Goal: Task Accomplishment & Management: Manage account settings

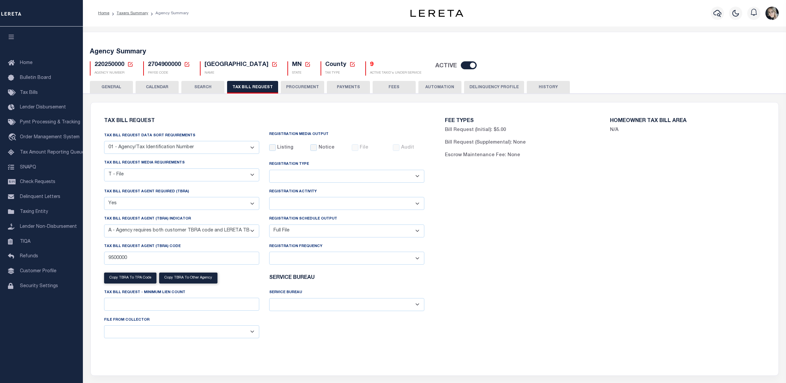
select select "22"
select select "true"
select select "9"
select select "1"
select select
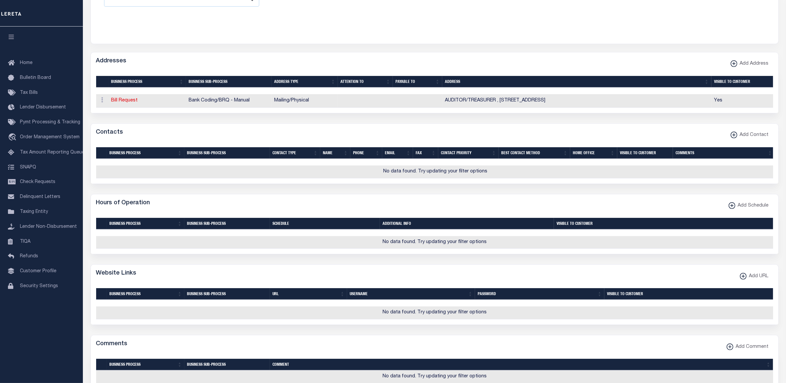
scroll to position [736, 0]
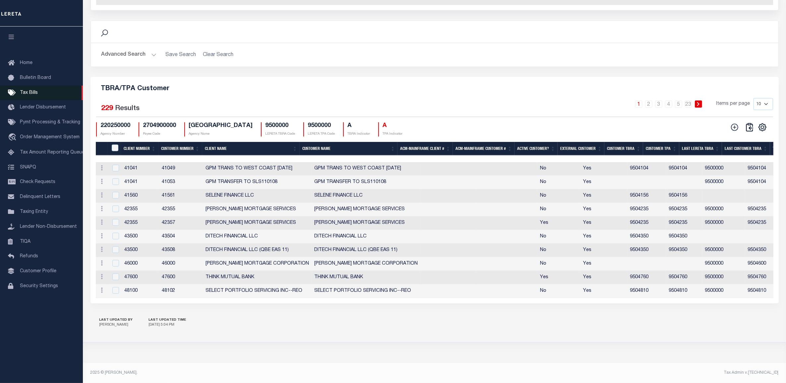
click at [30, 93] on span "Tax Bills" at bounding box center [29, 92] width 18 height 5
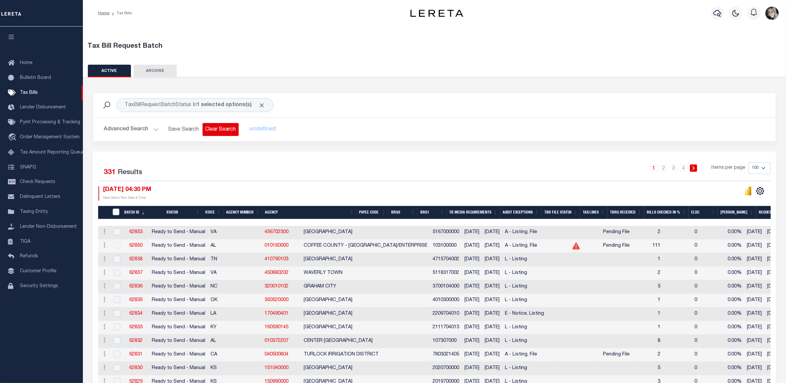
click at [219, 130] on button "Clear Search" at bounding box center [220, 129] width 36 height 13
select select
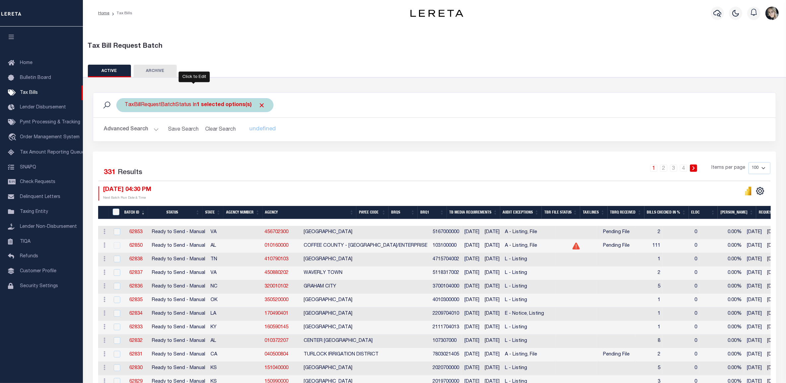
click at [170, 106] on div "TaxBillRequestBatchStatus In 1 selected options(s)" at bounding box center [194, 105] width 157 height 14
click at [162, 120] on ul "1 selected" at bounding box center [173, 118] width 97 height 9
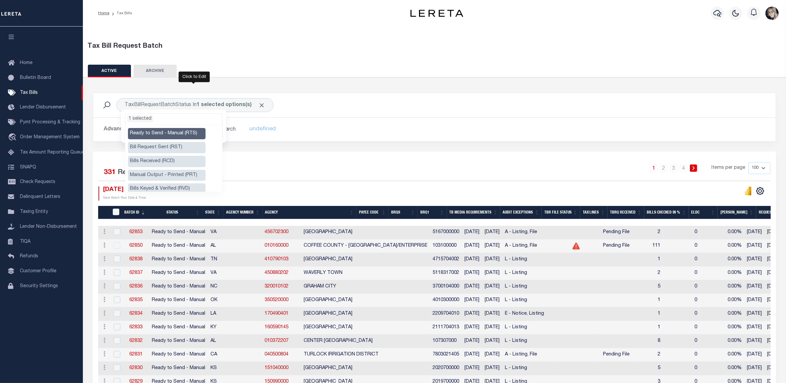
click at [196, 132] on li "Ready to Send - Manual (RTS)" at bounding box center [167, 133] width 78 height 11
select select
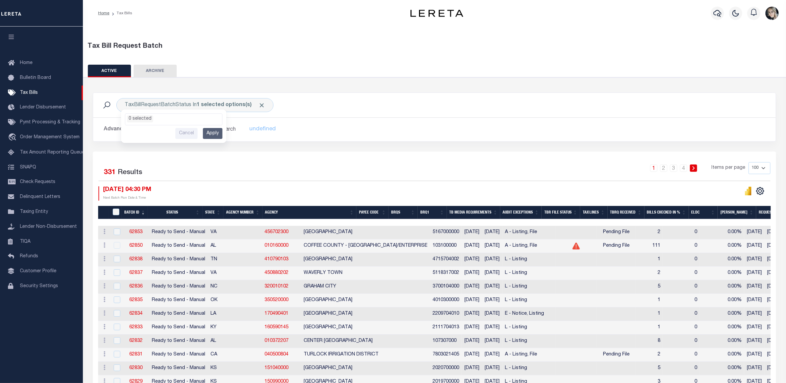
drag, startPoint x: 229, startPoint y: 69, endPoint x: 226, endPoint y: 84, distance: 16.1
click at [229, 70] on div "ACTIVE ARCHIVE HISTORY" at bounding box center [434, 71] width 693 height 12
click at [120, 127] on button "Advanced Search" at bounding box center [131, 129] width 55 height 13
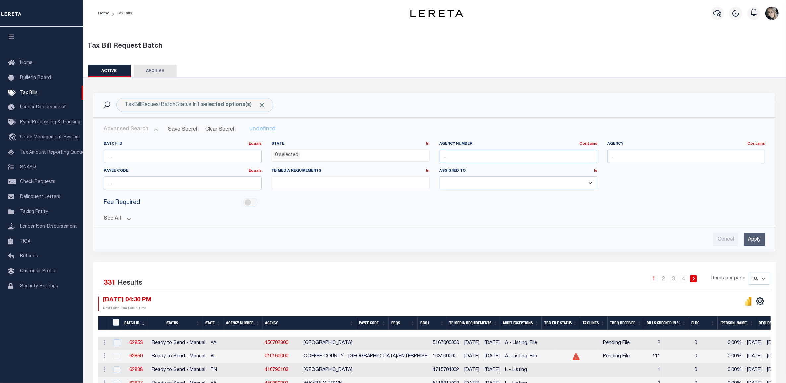
click at [472, 154] on input "text" at bounding box center [518, 156] width 158 height 14
type input "220250"
click at [754, 239] on input "Apply" at bounding box center [754, 240] width 22 height 14
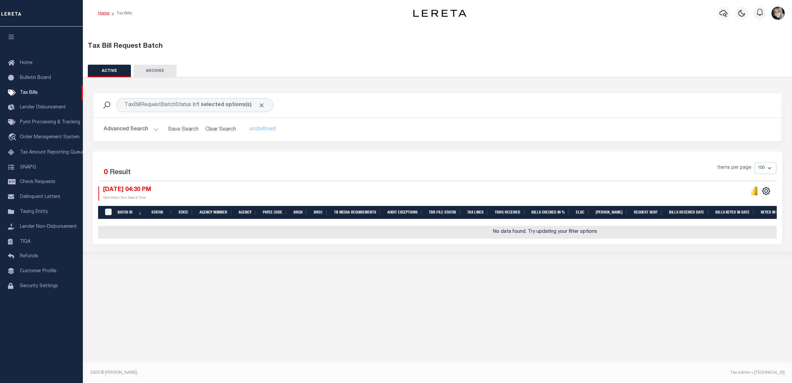
click at [104, 12] on link "Home" at bounding box center [103, 13] width 11 height 4
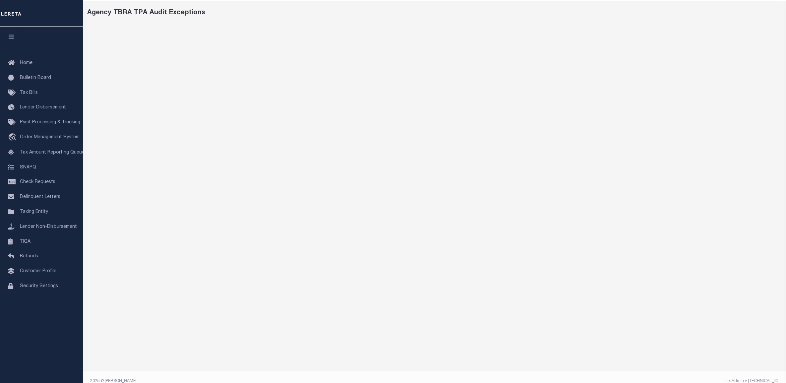
scroll to position [32, 0]
click at [39, 214] on span "Taxing Entity" at bounding box center [34, 211] width 28 height 5
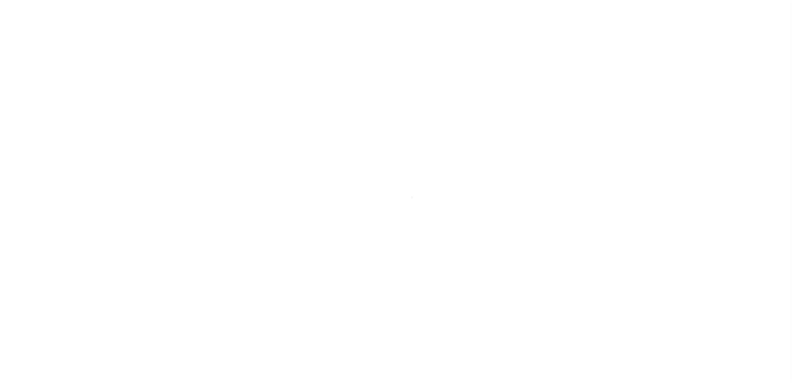
select select
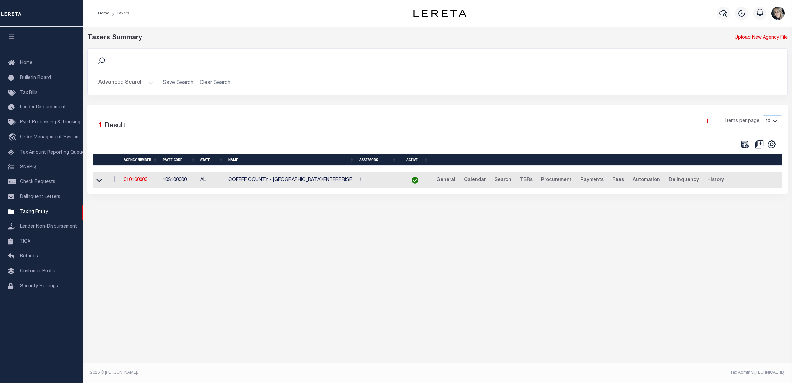
click at [124, 83] on button "Advanced Search" at bounding box center [125, 82] width 55 height 13
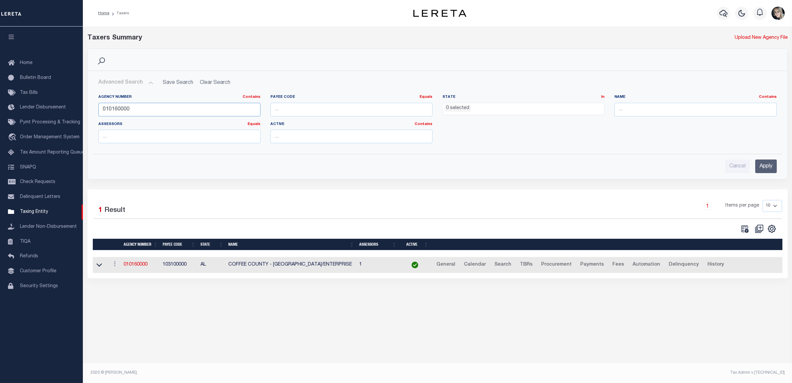
click at [129, 109] on input "010160000" at bounding box center [179, 110] width 162 height 14
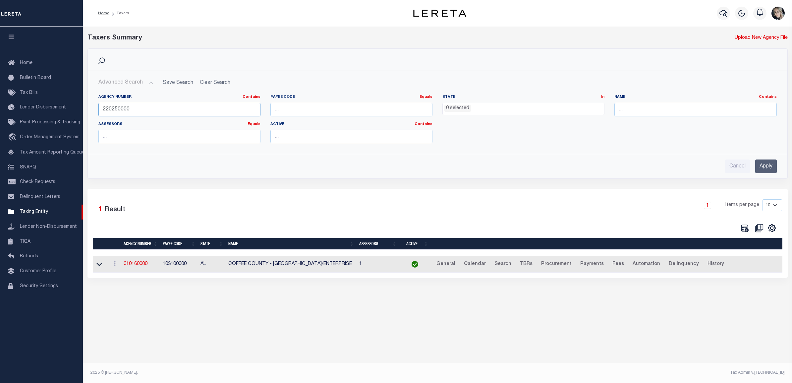
type input "220250000"
click at [766, 166] on input "Apply" at bounding box center [766, 166] width 22 height 14
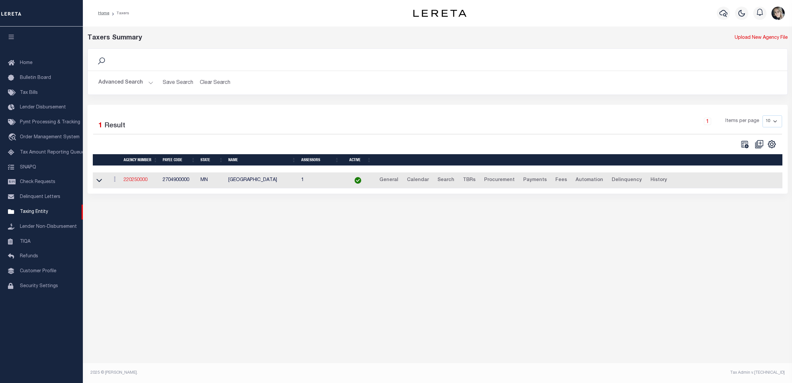
click at [138, 182] on link "220250000" at bounding box center [136, 180] width 24 height 5
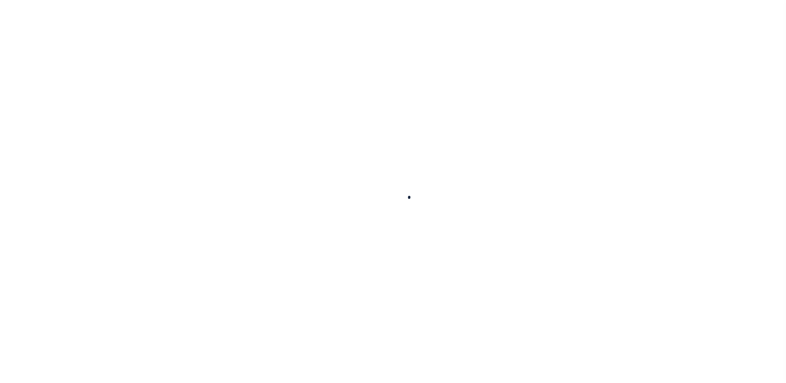
select select
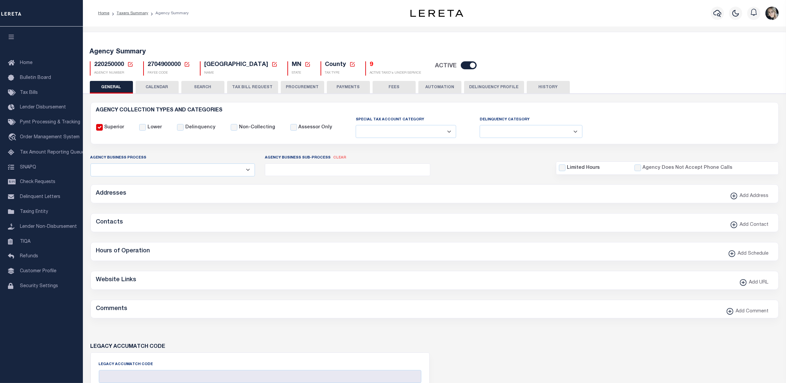
checkbox input "false"
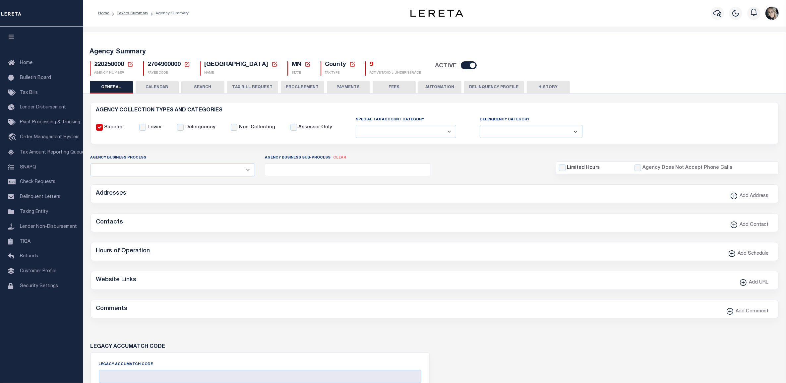
type input "2704900000"
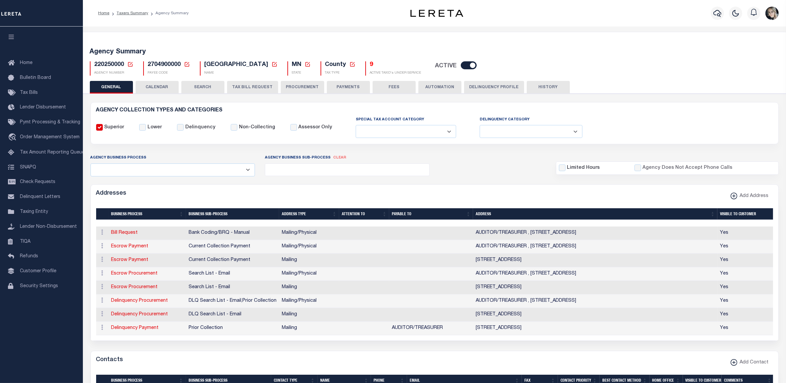
click at [248, 86] on button "TAX BILL REQUEST" at bounding box center [252, 87] width 51 height 13
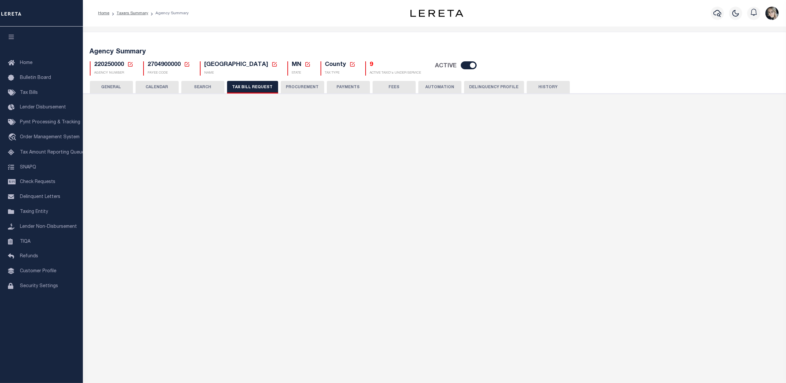
select select "22"
select select "true"
select select "9"
select select "1"
type input "9500000"
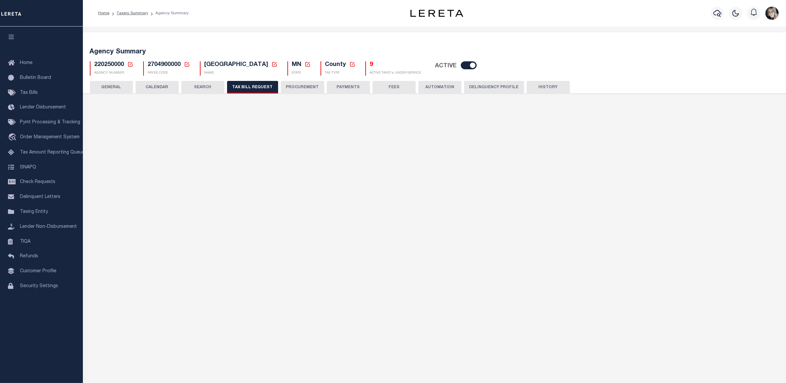
select select
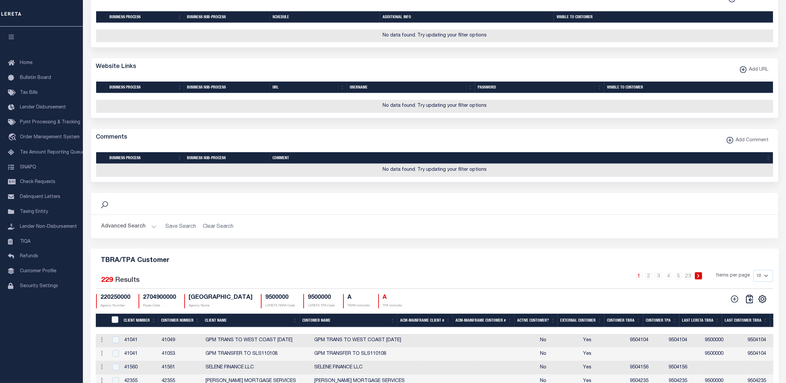
scroll to position [672, 0]
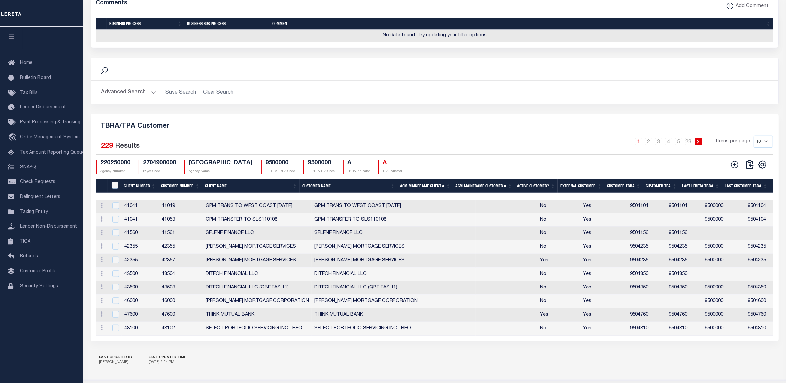
click at [138, 193] on th "Client Number" at bounding box center [139, 186] width 37 height 14
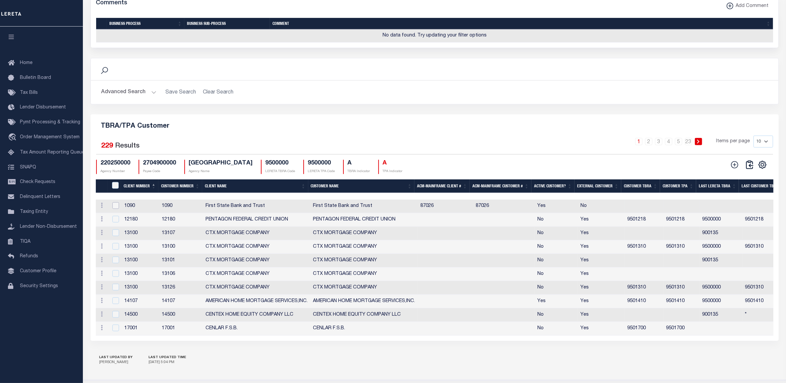
click at [115, 209] on input "checkbox" at bounding box center [115, 205] width 7 height 7
checkbox input "true"
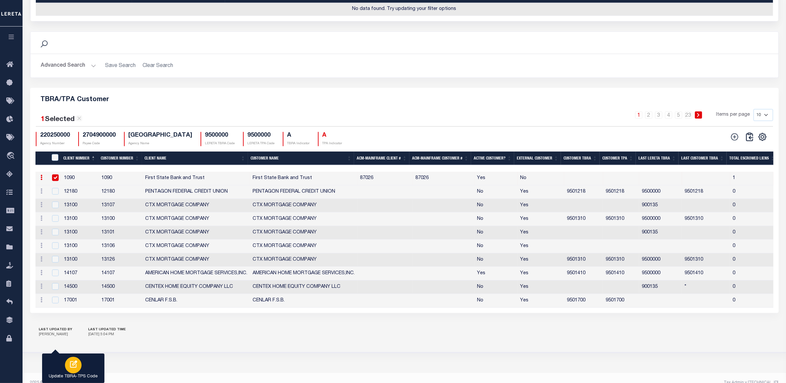
click at [80, 363] on div "button" at bounding box center [73, 364] width 17 height 17
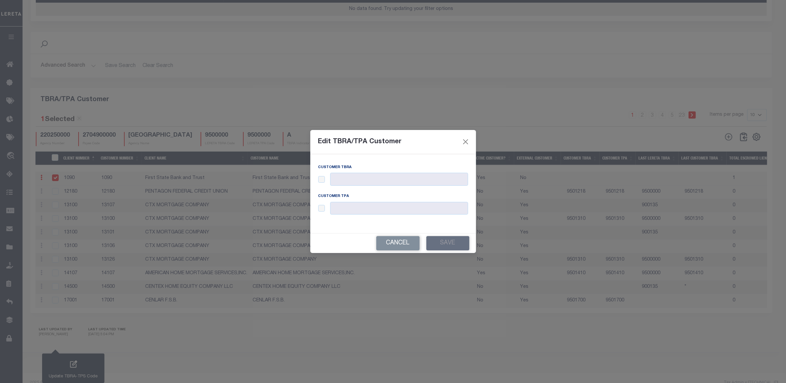
scroll to position [645, 0]
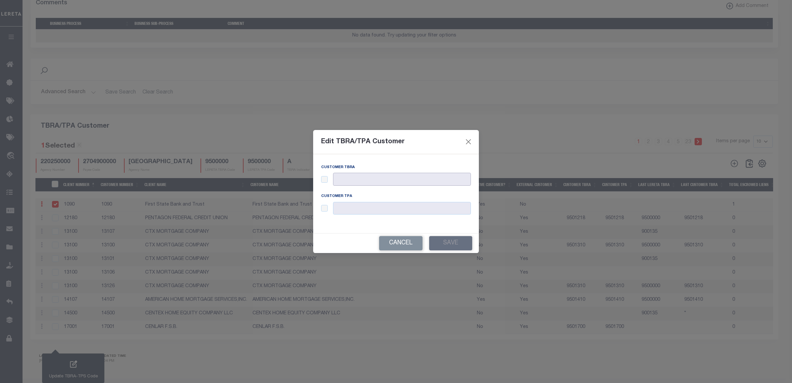
click at [388, 179] on input "text" at bounding box center [402, 179] width 138 height 13
drag, startPoint x: 320, startPoint y: 179, endPoint x: 323, endPoint y: 178, distance: 3.4
click at [321, 178] on div "Customer TBRA" at bounding box center [396, 179] width 160 height 29
click at [326, 178] on input "checkbox" at bounding box center [324, 179] width 7 height 7
checkbox input "true"
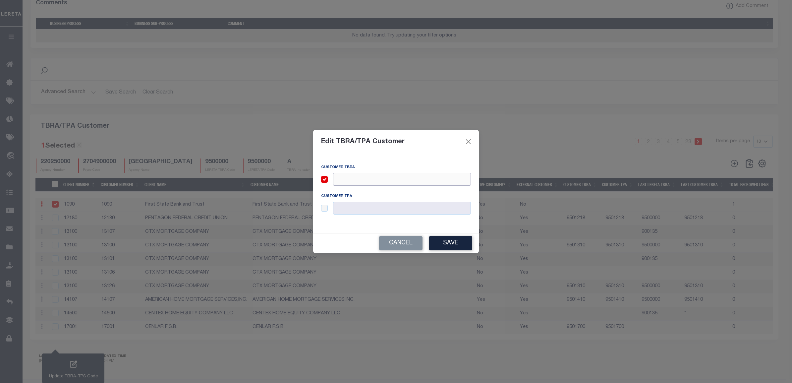
click at [347, 177] on input "text" at bounding box center [402, 179] width 138 height 13
click at [348, 177] on input "9501090" at bounding box center [402, 179] width 138 height 13
type input "9501090"
click at [323, 209] on input "checkbox" at bounding box center [324, 208] width 7 height 7
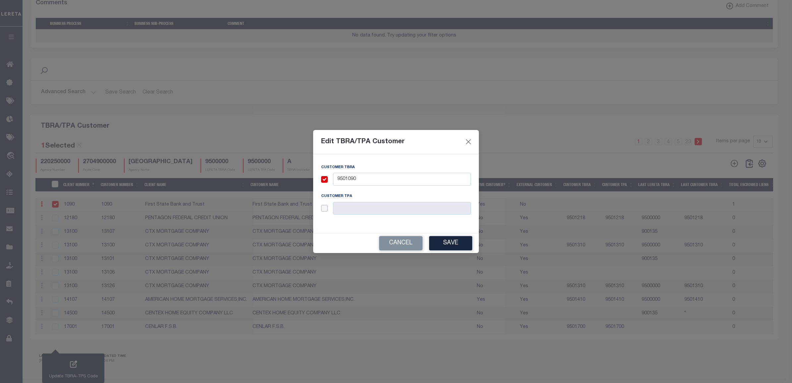
checkbox input "true"
click at [358, 211] on input "text" at bounding box center [402, 208] width 138 height 13
paste input "9501090"
type input "9501090"
click at [442, 246] on button "Save" at bounding box center [450, 243] width 43 height 14
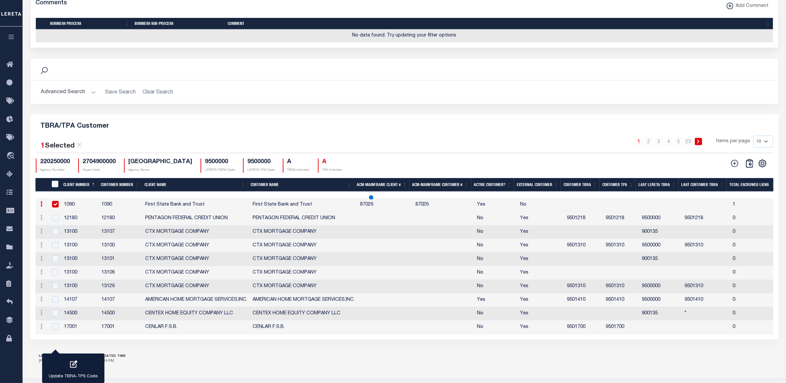
click at [763, 146] on select "10 25 50 100" at bounding box center [763, 142] width 20 height 12
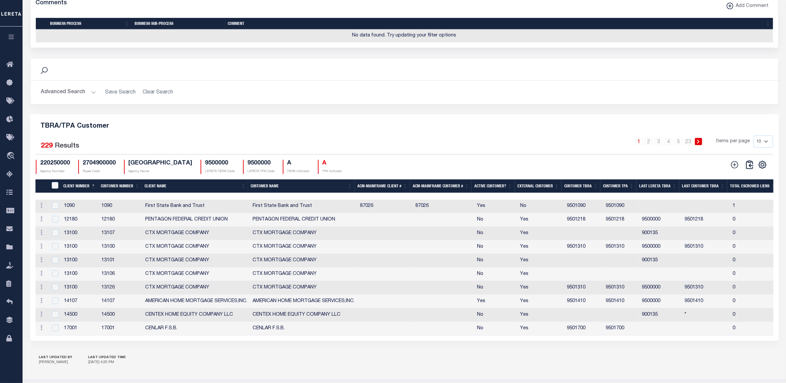
select select "100"
click at [753, 141] on select "10 25 50 100" at bounding box center [763, 142] width 20 height 12
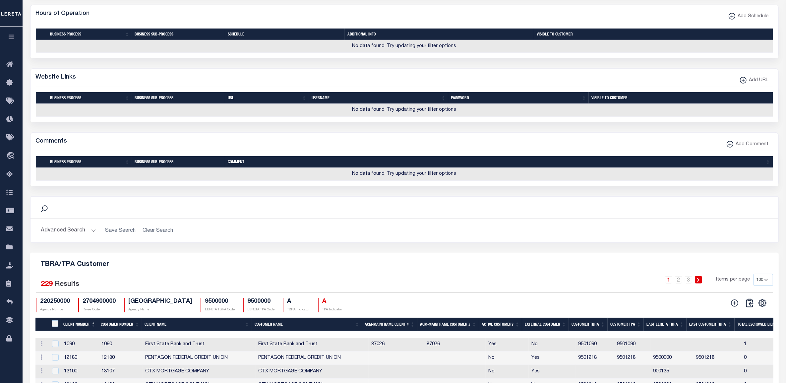
scroll to position [631, 0]
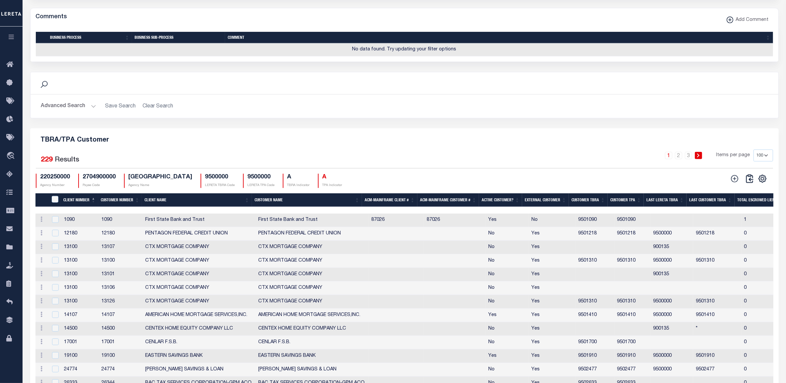
click at [88, 204] on th "Client Number" at bounding box center [79, 200] width 37 height 14
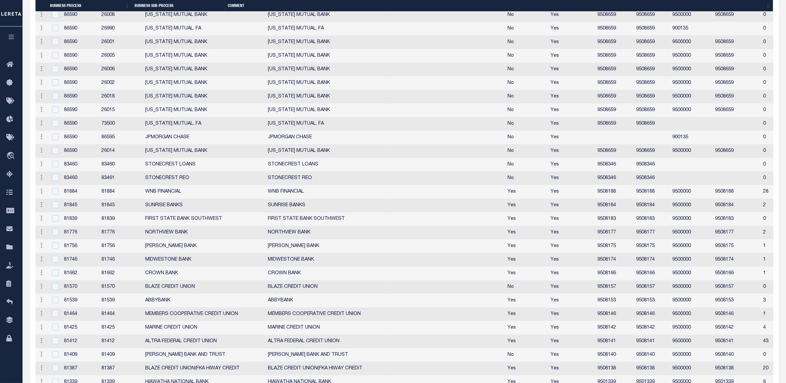
scroll to position [673, 0]
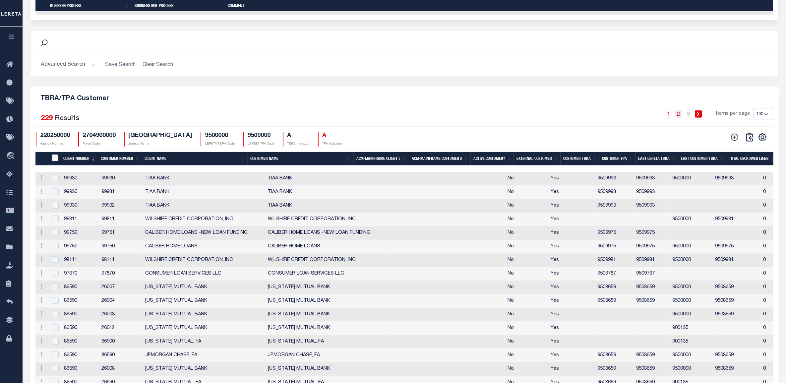
click at [680, 118] on link "2" at bounding box center [678, 113] width 7 height 7
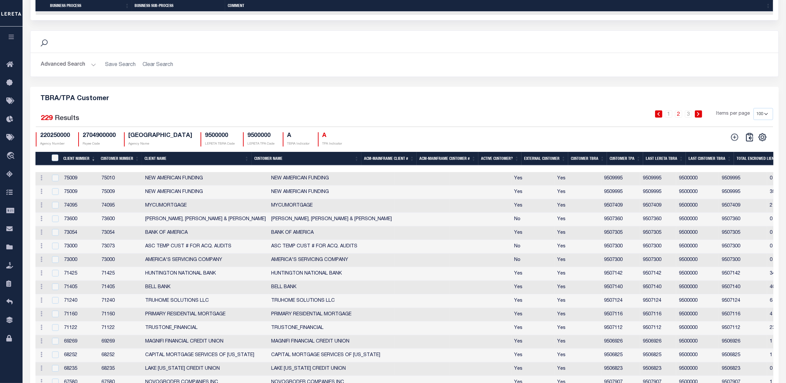
click at [592, 162] on th "Customer TBRA" at bounding box center [587, 159] width 39 height 14
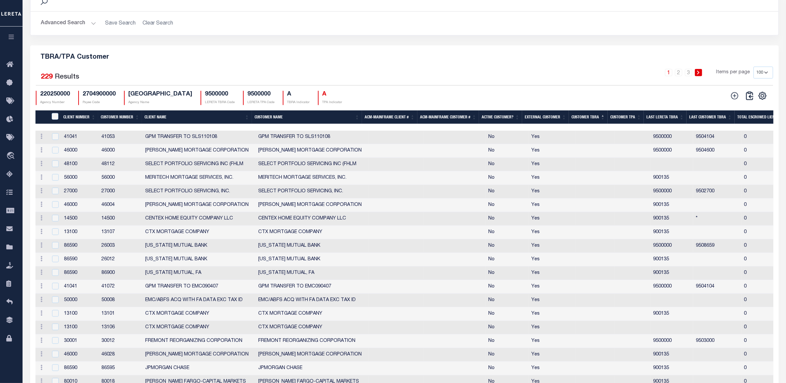
scroll to position [466, 0]
